Goal: Use online tool/utility: Utilize a website feature to perform a specific function

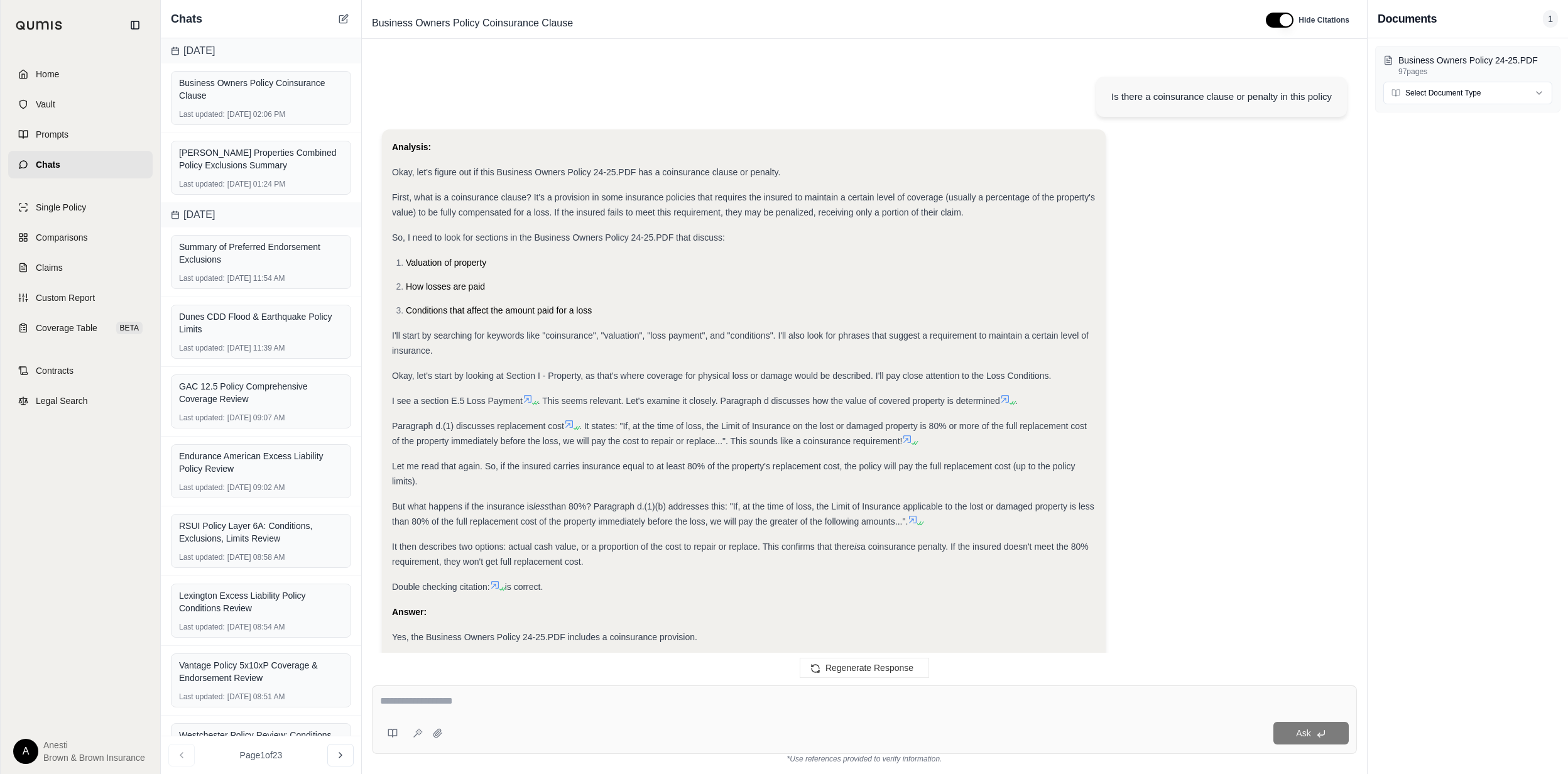
scroll to position [3351, 0]
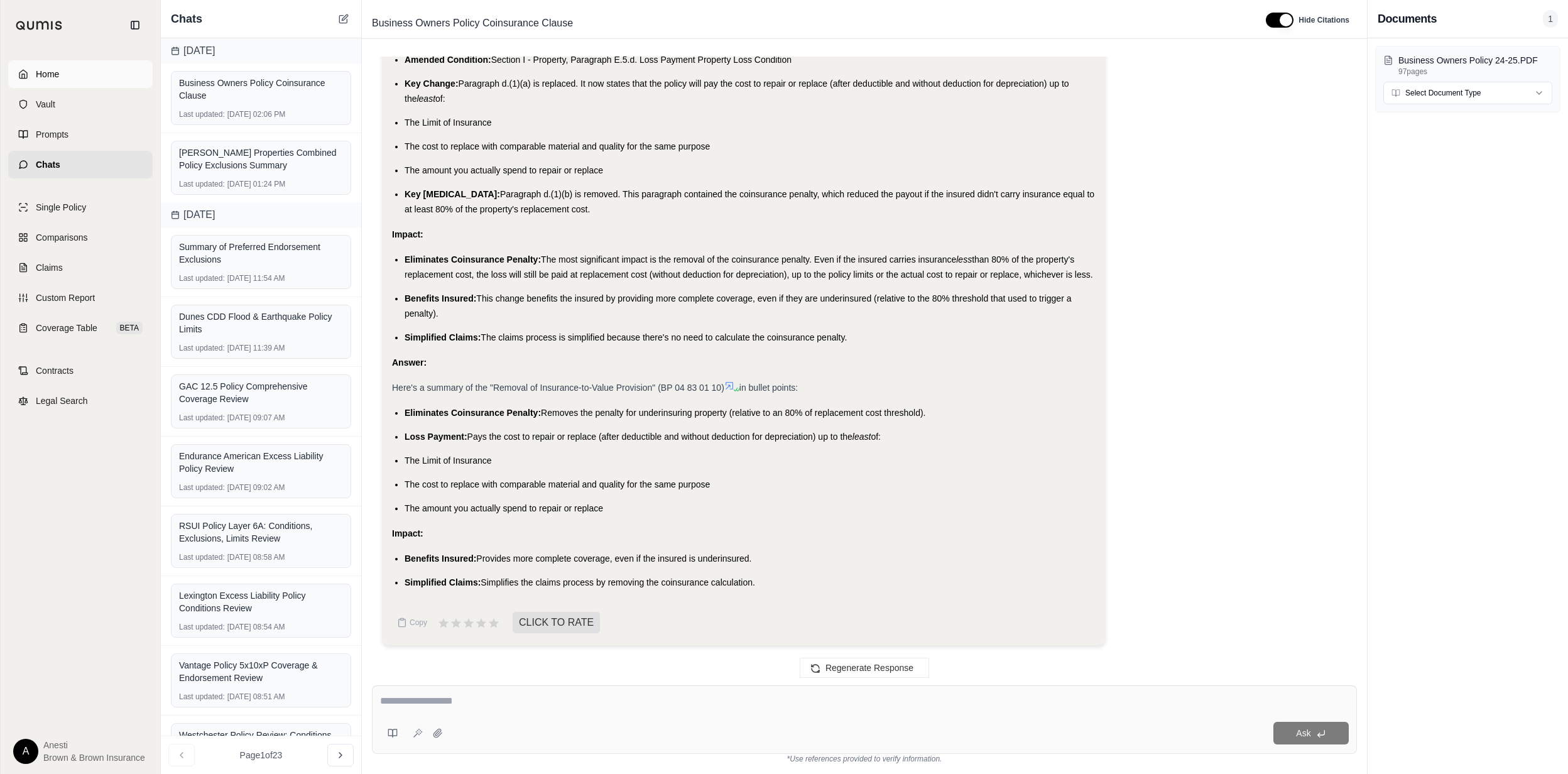
click at [85, 65] on link "Home" at bounding box center [80, 74] width 144 height 28
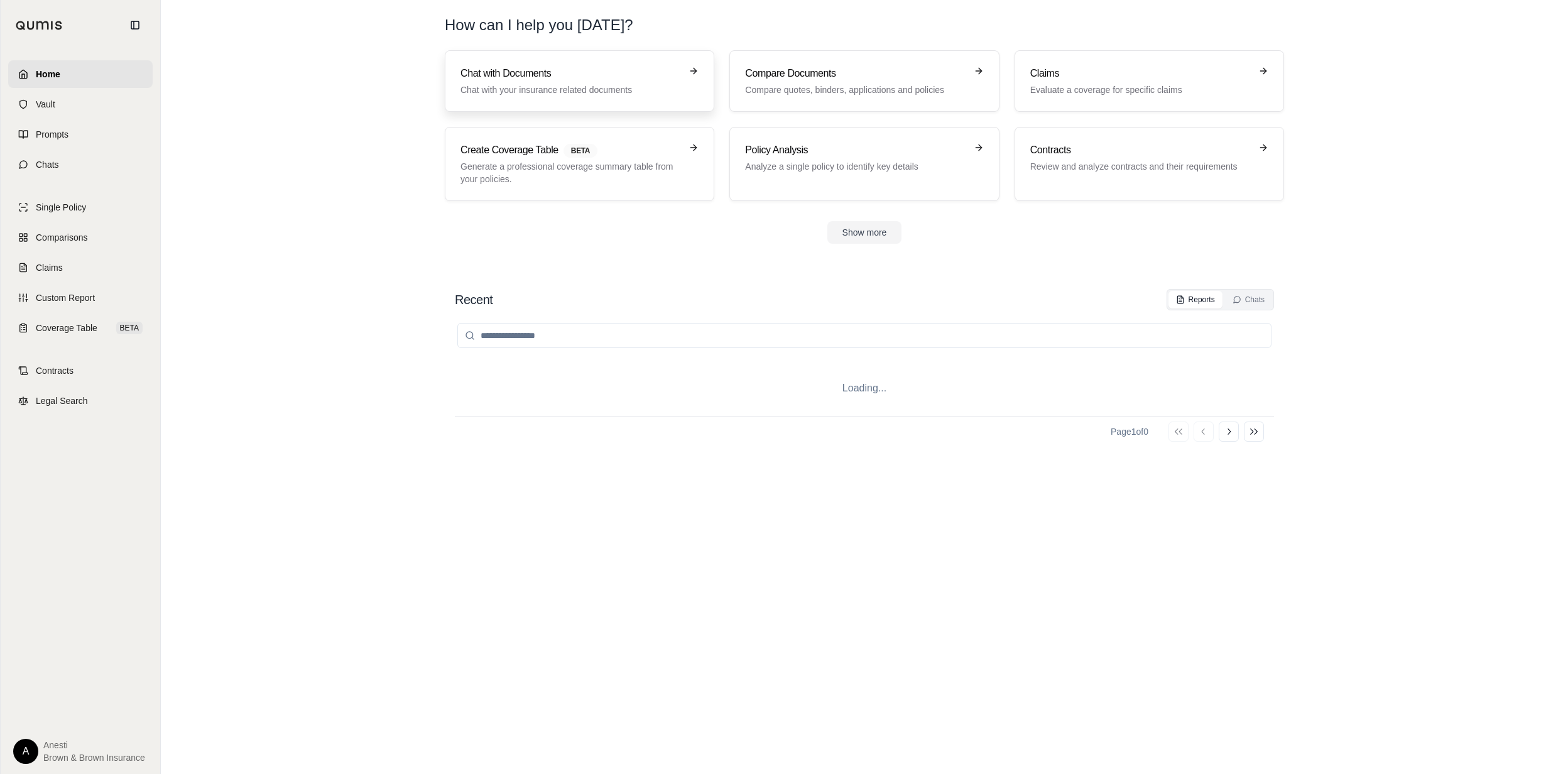
click at [582, 73] on h3 "Chat with Documents" at bounding box center [571, 73] width 221 height 15
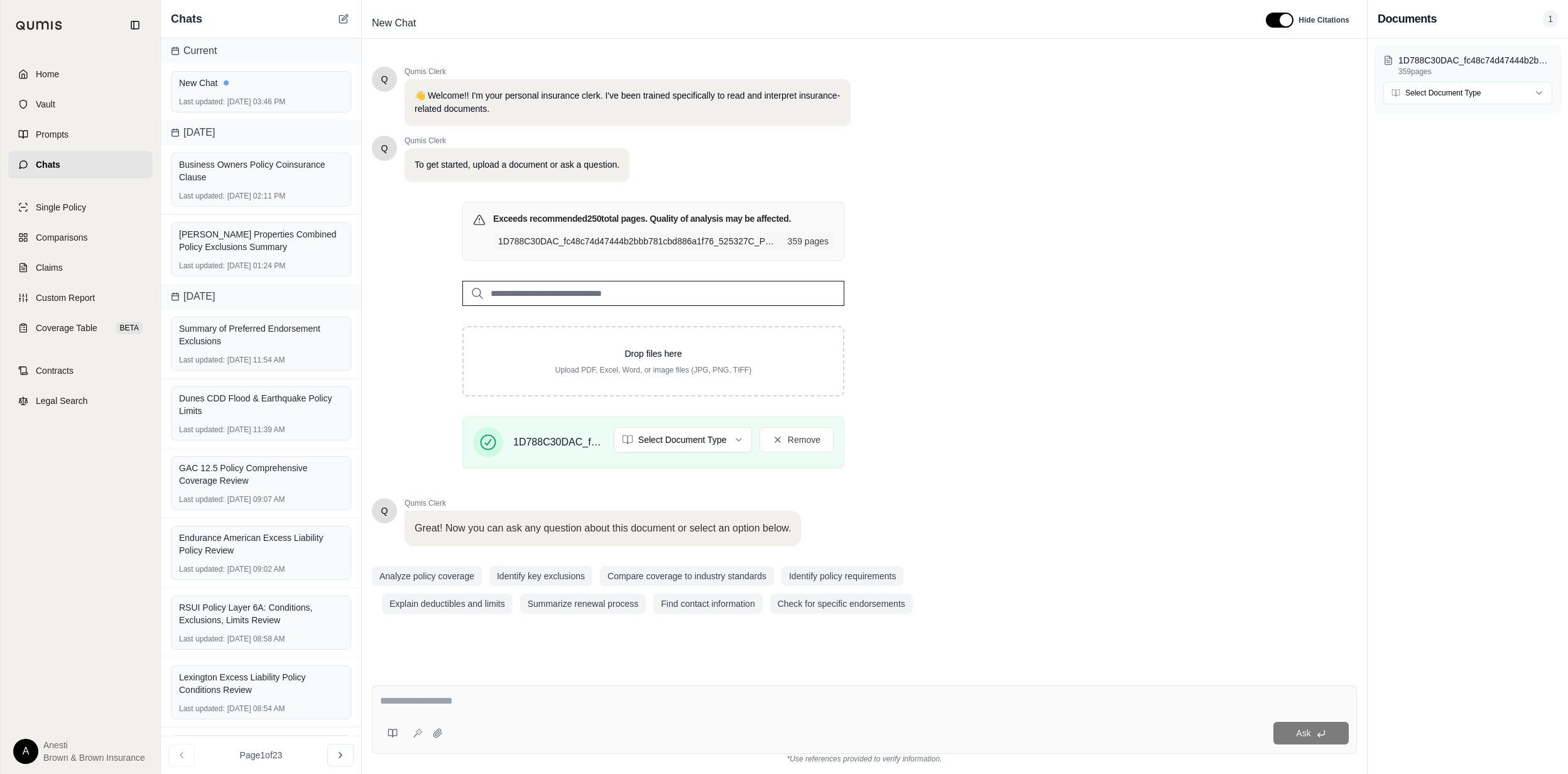
click at [599, 705] on textarea at bounding box center [864, 700] width 968 height 15
type textarea "**********"
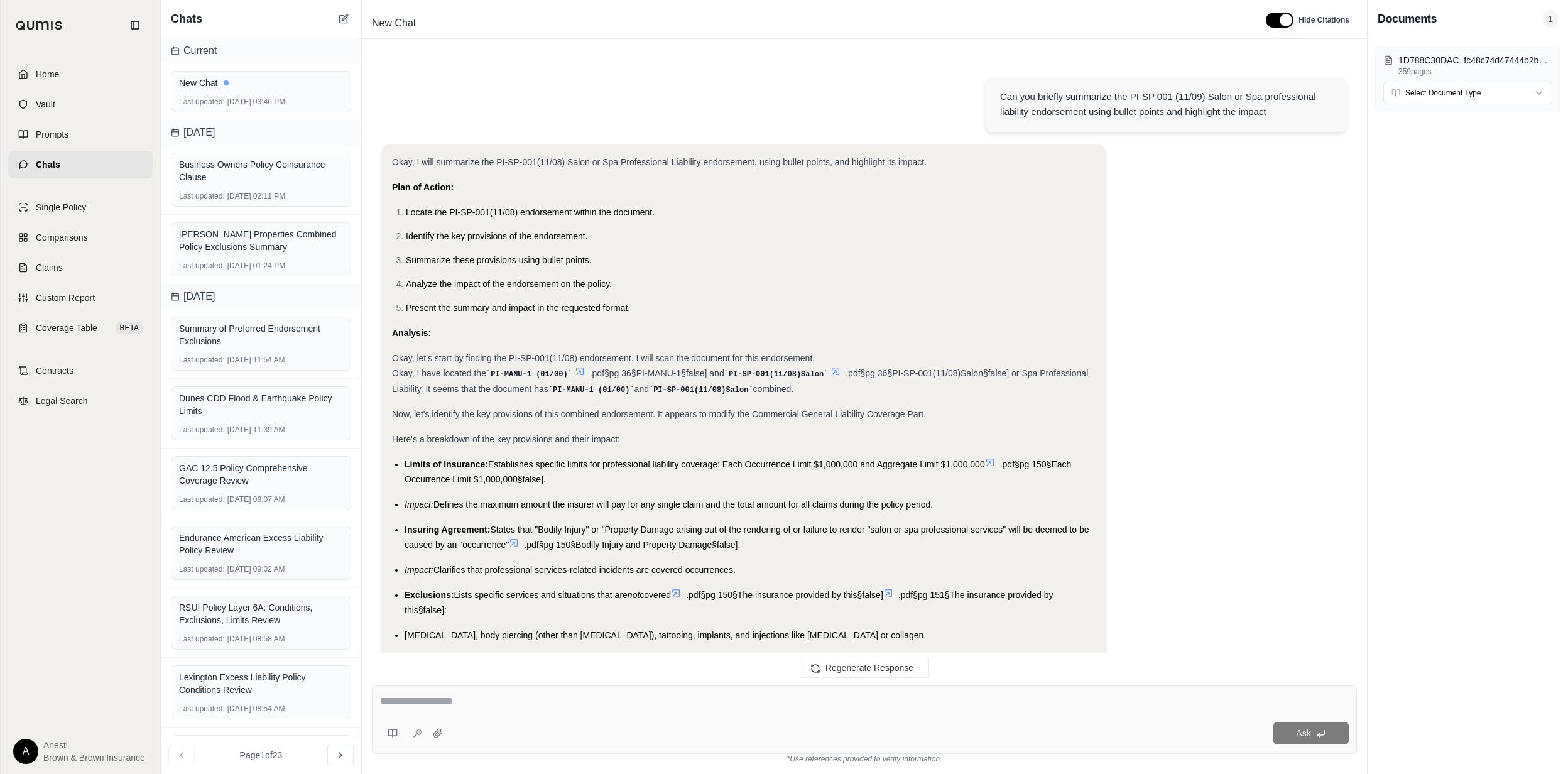
scroll to position [1059, 0]
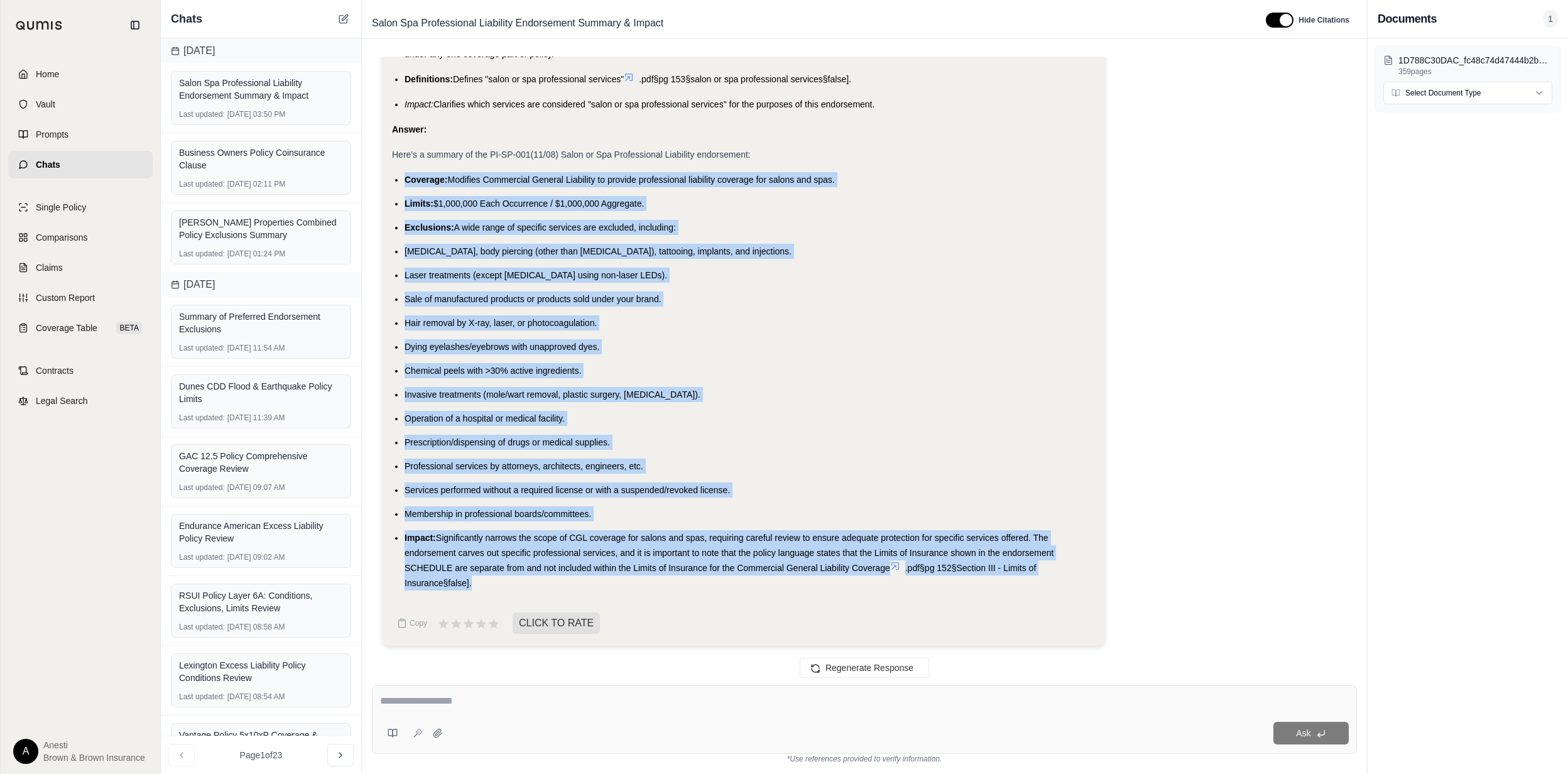
drag, startPoint x: 405, startPoint y: 177, endPoint x: 635, endPoint y: 583, distance: 466.6
click at [635, 583] on ul "Coverage: Modifies Commercial General Liability to provide professional liabili…" at bounding box center [744, 381] width 704 height 418
copy ul "Coverage: Modifies Commercial General Liability to provide professional liabili…"
